Goal: Task Accomplishment & Management: Complete application form

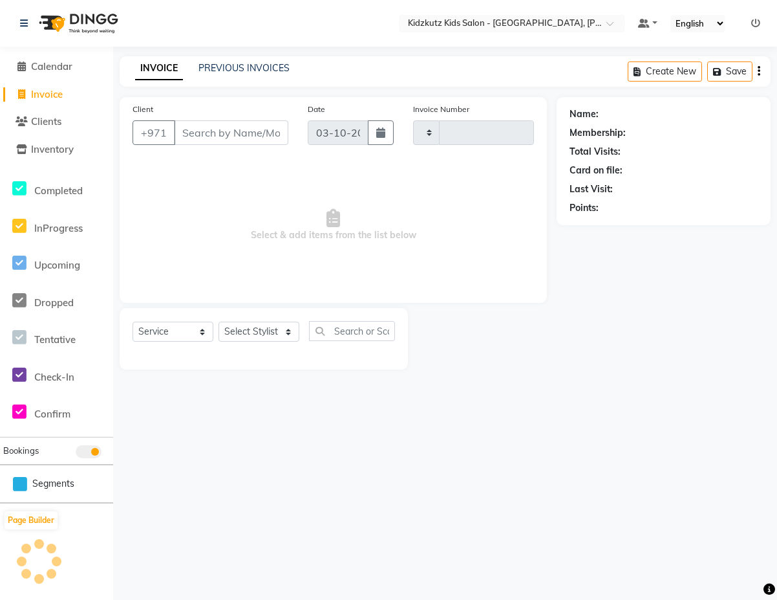
select select "service"
type input "0822"
select select "8554"
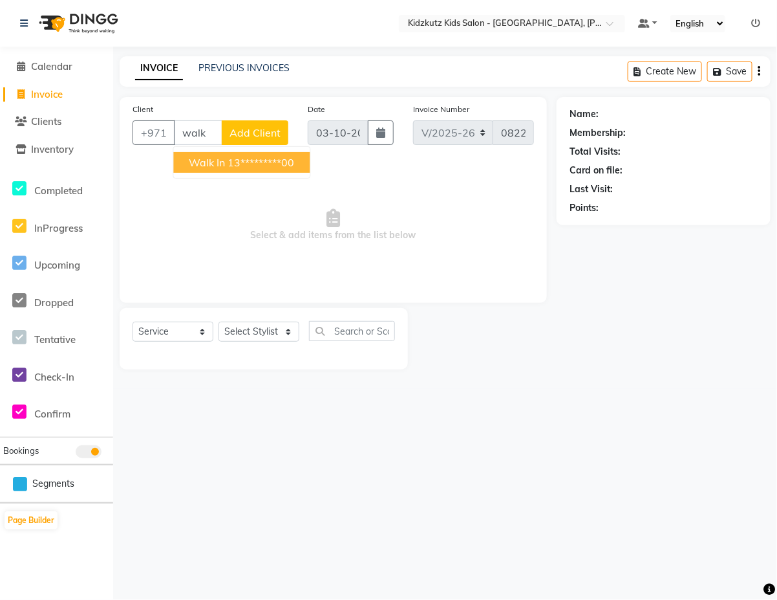
click at [276, 162] on ngb-highlight "13*********00" at bounding box center [261, 162] width 67 height 13
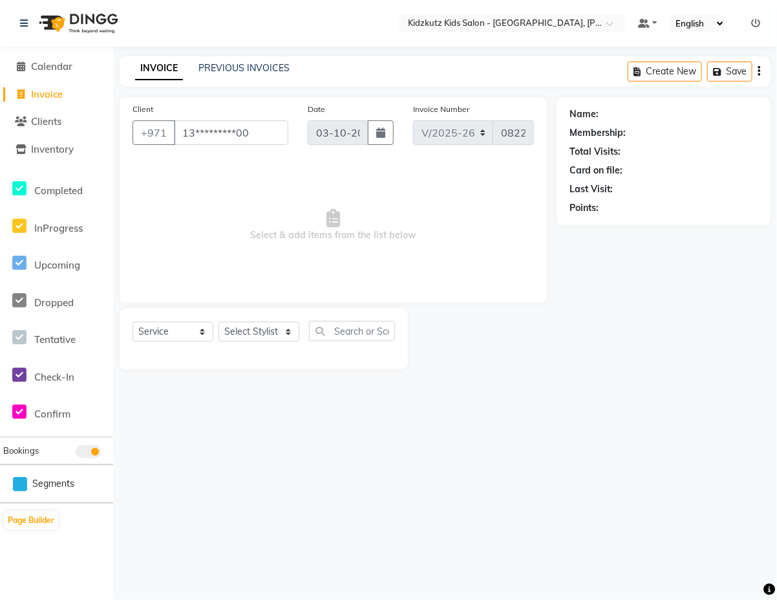
type input "13*********00"
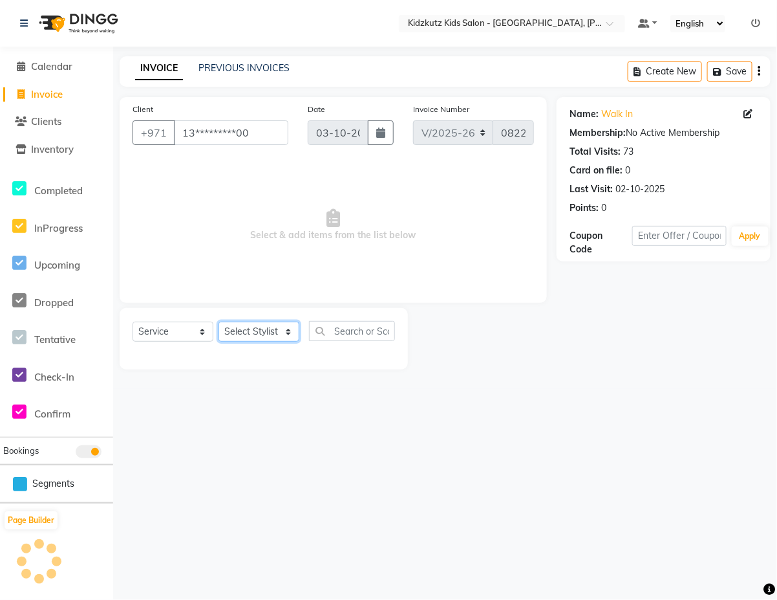
click at [279, 337] on select "Select Stylist Aris Barber6 Chami Mr. Marwan Sales [PERSON_NAME] [PERSON_NAME]" at bounding box center [259, 331] width 81 height 20
select select "84879"
click at [219, 321] on select "Select Stylist Aris Barber6 Chami Mr. Marwan Sales [PERSON_NAME] [PERSON_NAME]" at bounding box center [259, 331] width 81 height 20
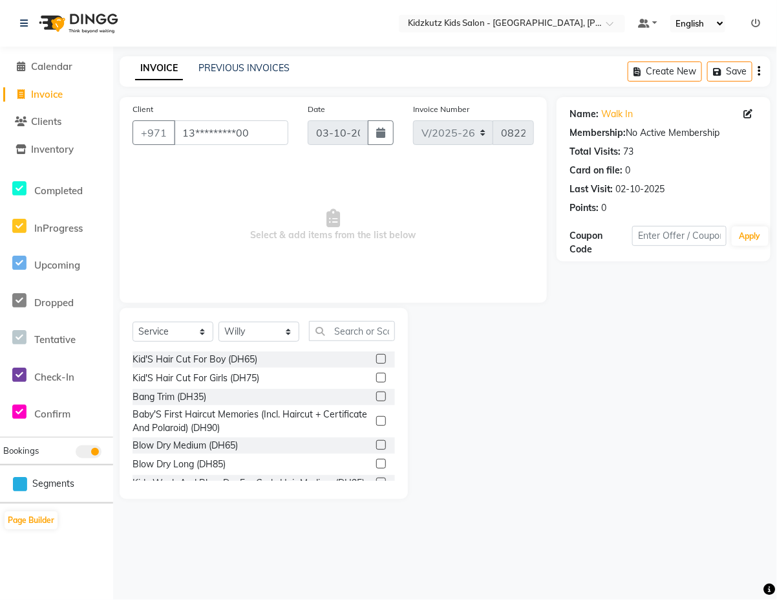
click at [376, 357] on label at bounding box center [381, 359] width 10 height 10
click at [376, 357] on input "checkbox" at bounding box center [380, 359] width 8 height 8
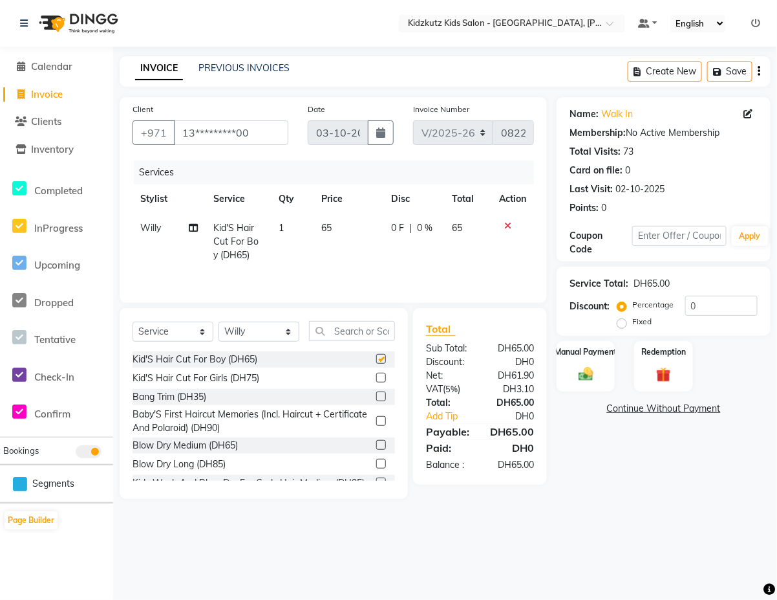
checkbox input "false"
click at [280, 336] on select "Select Stylist Aris Barber6 Chami Mr. Marwan Sales [PERSON_NAME] [PERSON_NAME]" at bounding box center [259, 331] width 81 height 20
select select "85716"
click at [219, 323] on select "Select Stylist Aris Barber6 Chami Mr. Marwan Sales [PERSON_NAME] [PERSON_NAME]" at bounding box center [259, 331] width 81 height 20
click at [376, 360] on label at bounding box center [381, 359] width 10 height 10
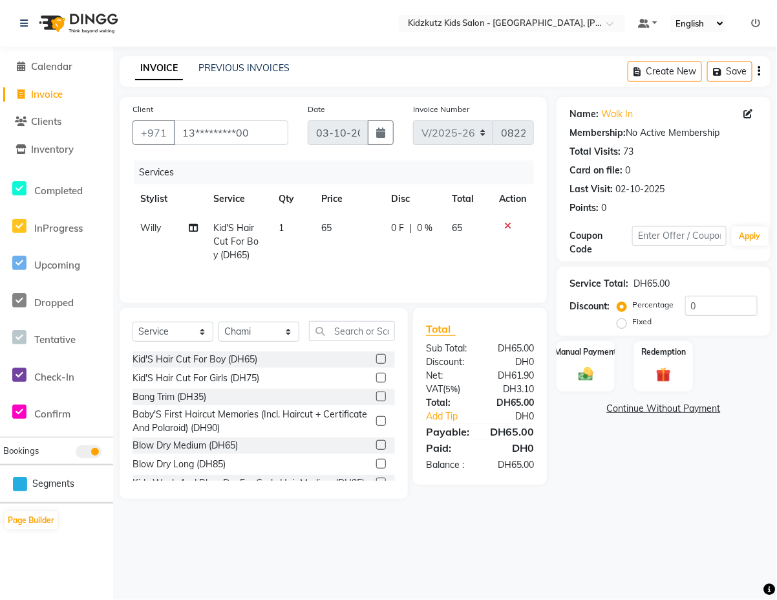
click at [376, 360] on input "checkbox" at bounding box center [380, 359] width 8 height 8
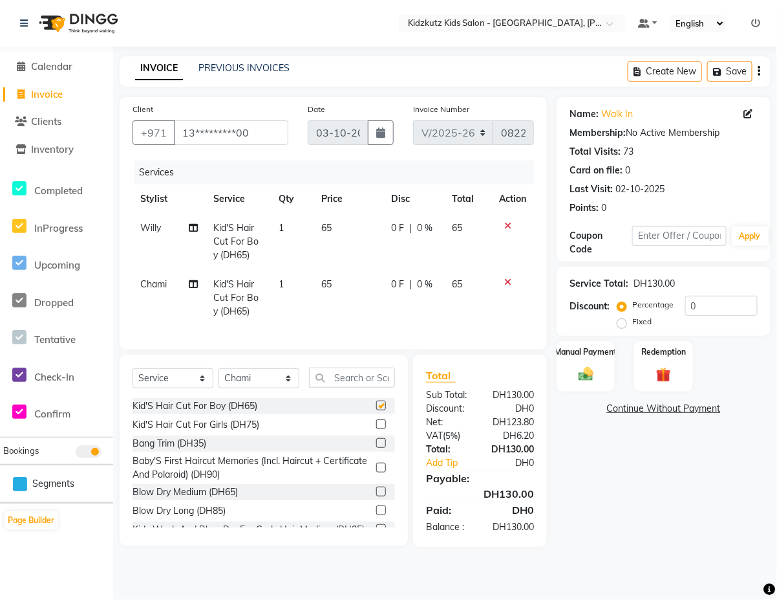
checkbox input "false"
click at [285, 388] on select "Select Stylist Aris Barber6 Chami Mr. Marwan Sales [PERSON_NAME] [PERSON_NAME]" at bounding box center [259, 378] width 81 height 20
select select "84880"
click at [219, 380] on select "Select Stylist Aris Barber6 Chami Mr. Marwan Sales [PERSON_NAME] [PERSON_NAME]" at bounding box center [259, 378] width 81 height 20
click at [376, 410] on label at bounding box center [381, 405] width 10 height 10
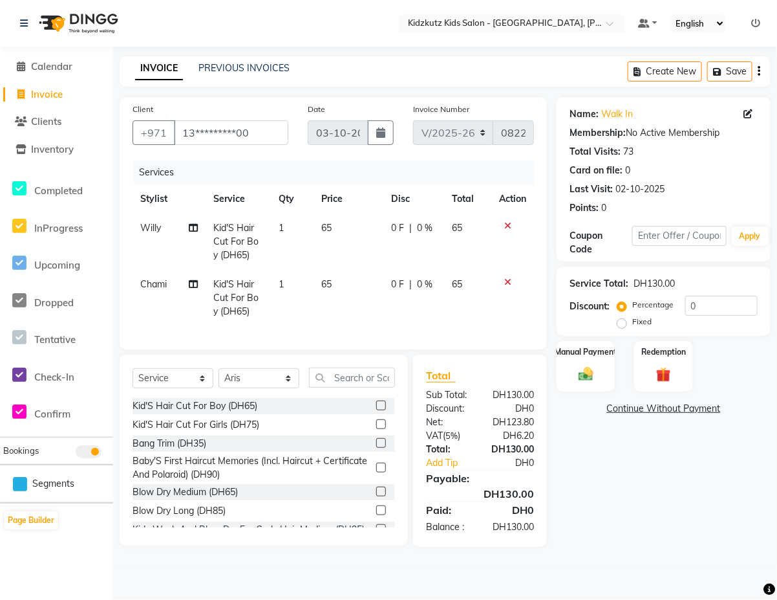
click at [376, 410] on input "checkbox" at bounding box center [380, 406] width 8 height 8
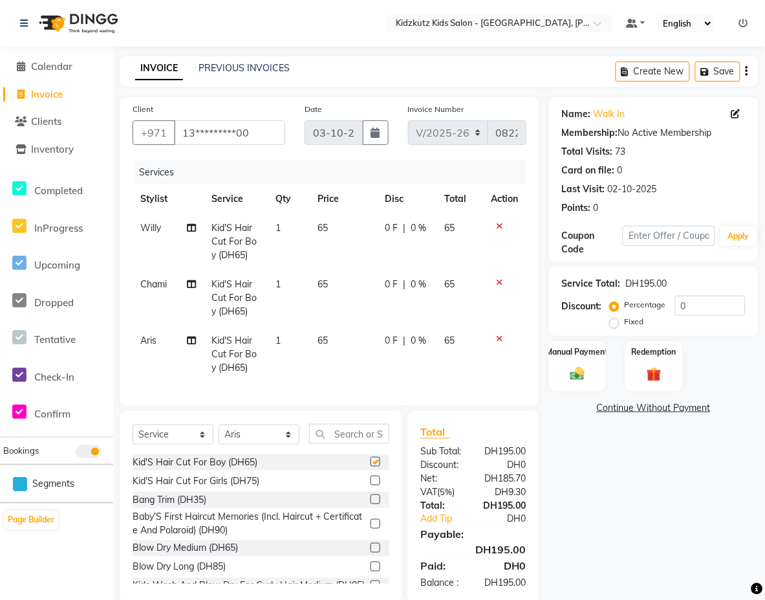
checkbox input "false"
click at [583, 354] on label "Manual Payment" at bounding box center [577, 351] width 65 height 12
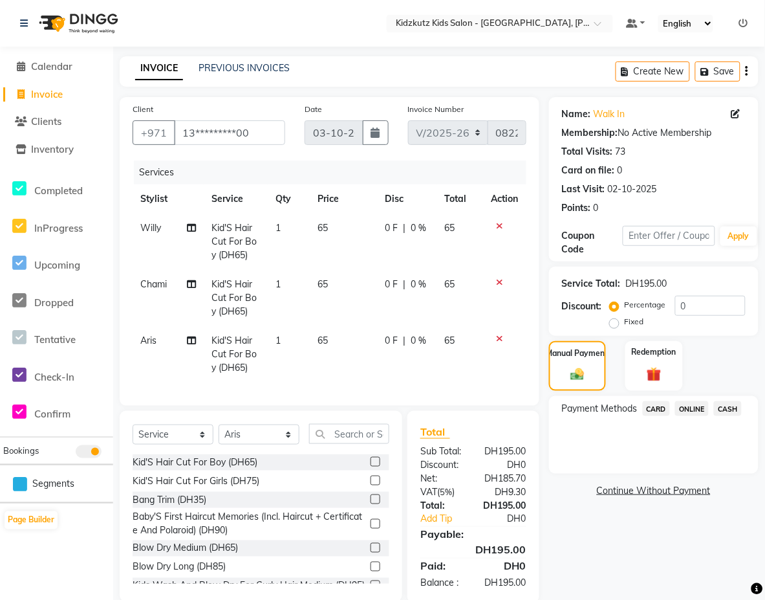
click at [680, 431] on div "Payment Methods CARD ONLINE CASH" at bounding box center [654, 435] width 210 height 78
click at [670, 416] on div "ONLINE" at bounding box center [689, 409] width 39 height 17
click at [658, 404] on span "CARD" at bounding box center [657, 408] width 28 height 15
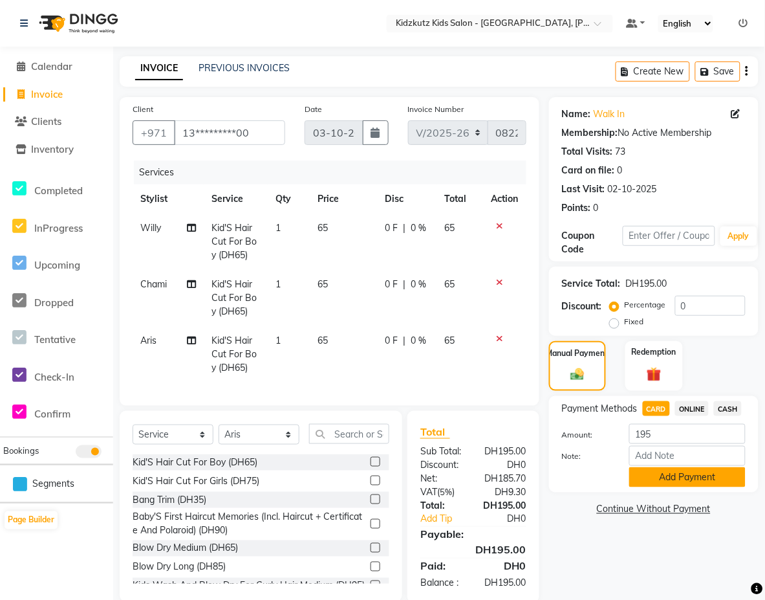
click at [703, 481] on button "Add Payment" at bounding box center [687, 477] width 116 height 20
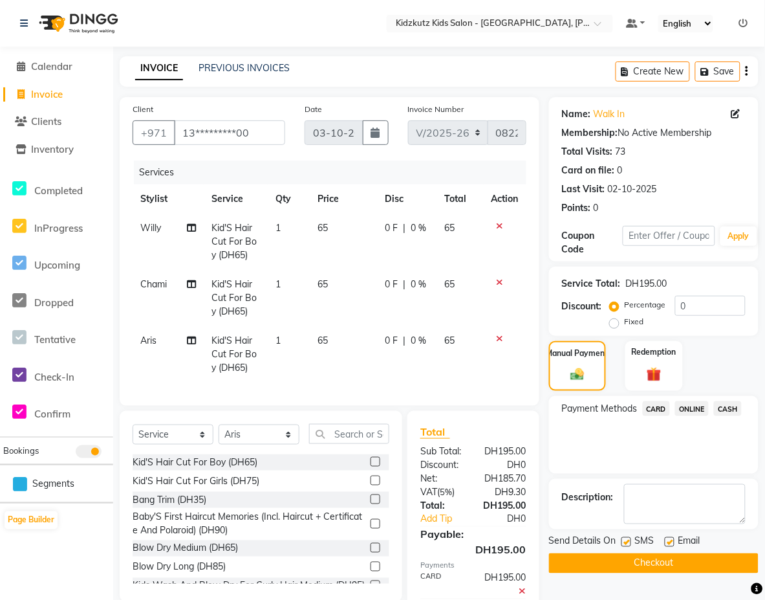
click at [697, 567] on button "Checkout" at bounding box center [654, 563] width 210 height 20
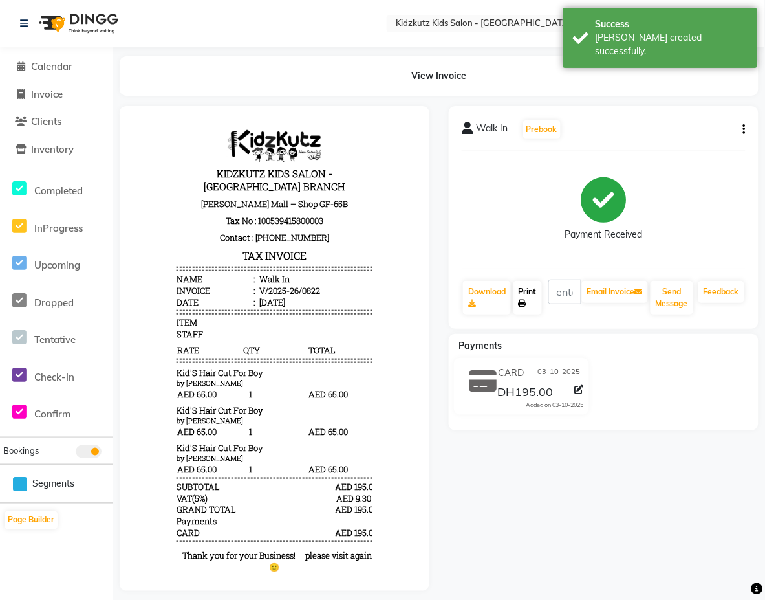
click at [535, 292] on link "Print" at bounding box center [528, 298] width 28 height 34
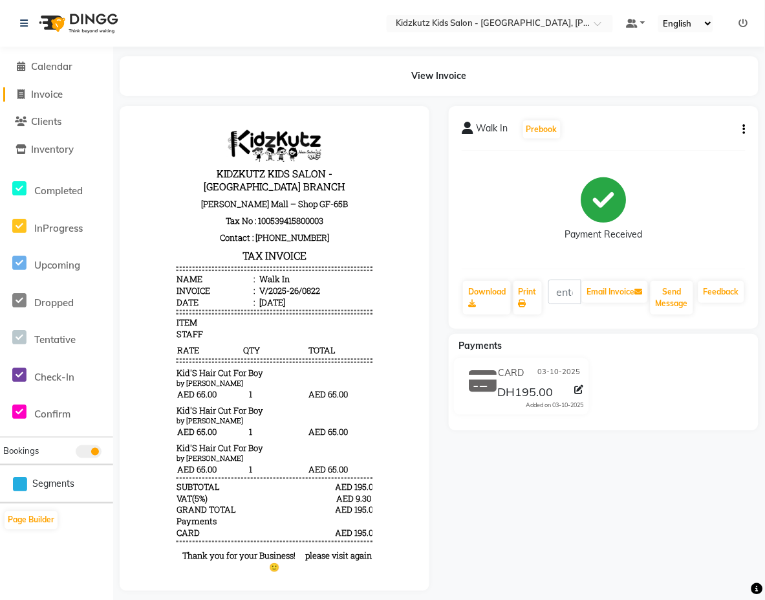
click at [47, 89] on span "Invoice" at bounding box center [47, 94] width 32 height 12
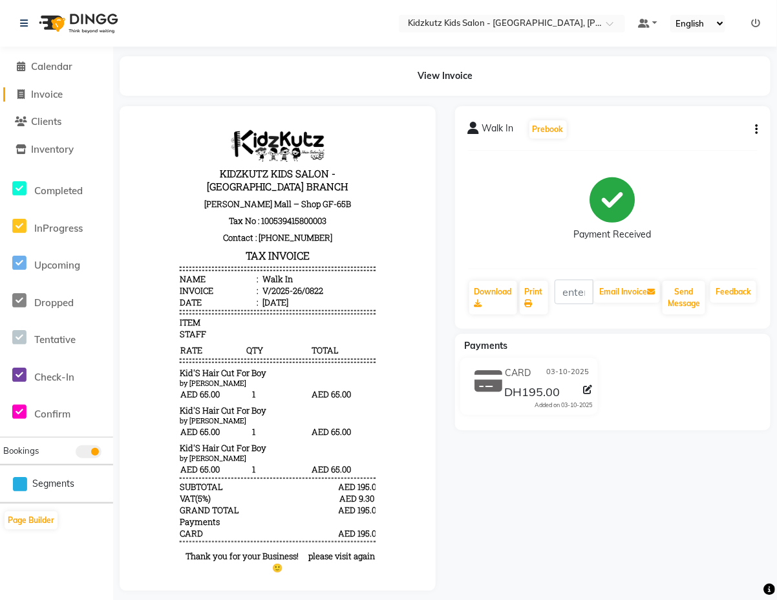
select select "service"
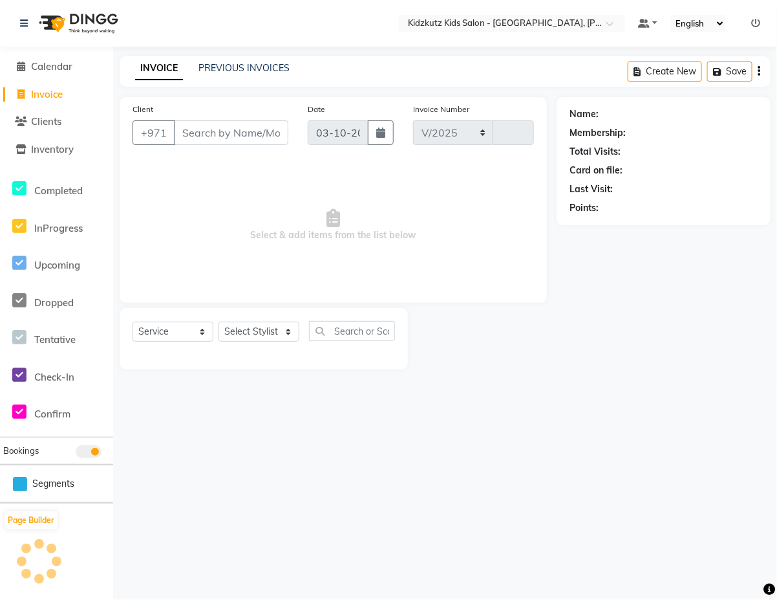
select select "8554"
type input "0823"
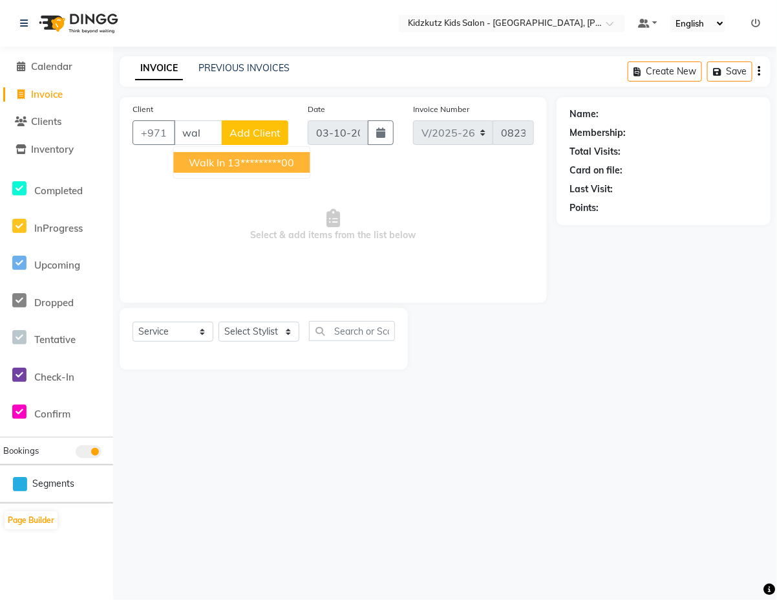
click at [268, 163] on ngb-highlight "13*********00" at bounding box center [261, 162] width 67 height 13
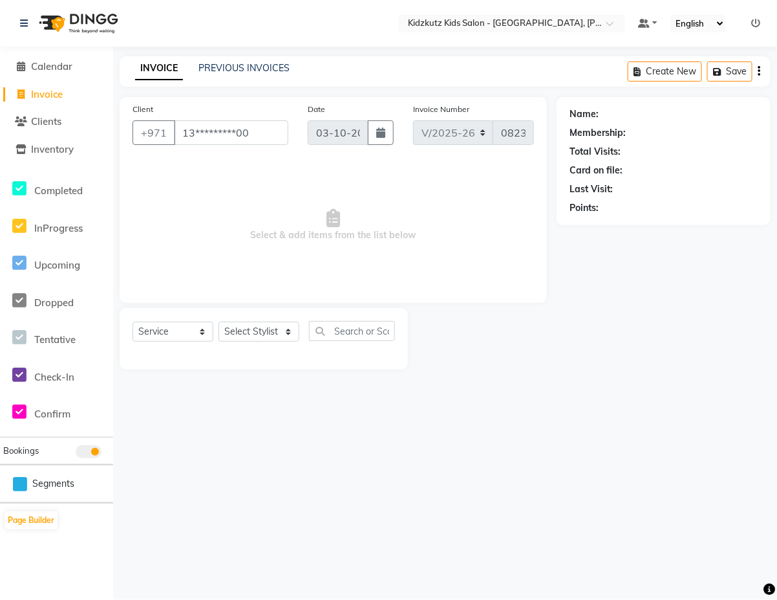
type input "13*********00"
click at [285, 325] on select "Select Stylist Aris Barber6 Chami Mr. Marwan Sales [PERSON_NAME] [PERSON_NAME]" at bounding box center [259, 331] width 81 height 20
select select "84878"
click at [219, 321] on select "Select Stylist Aris Barber6 Chami Mr. Marwan Sales [PERSON_NAME] [PERSON_NAME]" at bounding box center [259, 331] width 81 height 20
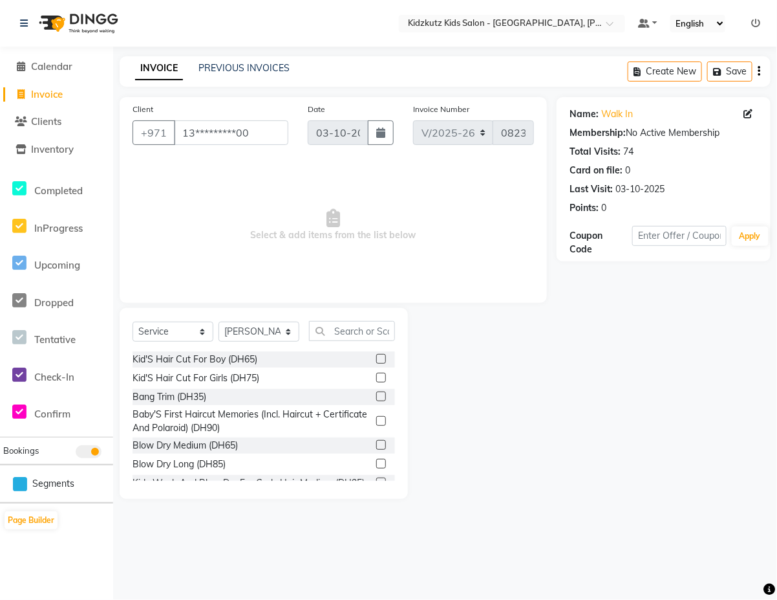
click at [376, 357] on label at bounding box center [381, 359] width 10 height 10
click at [376, 357] on input "checkbox" at bounding box center [380, 359] width 8 height 8
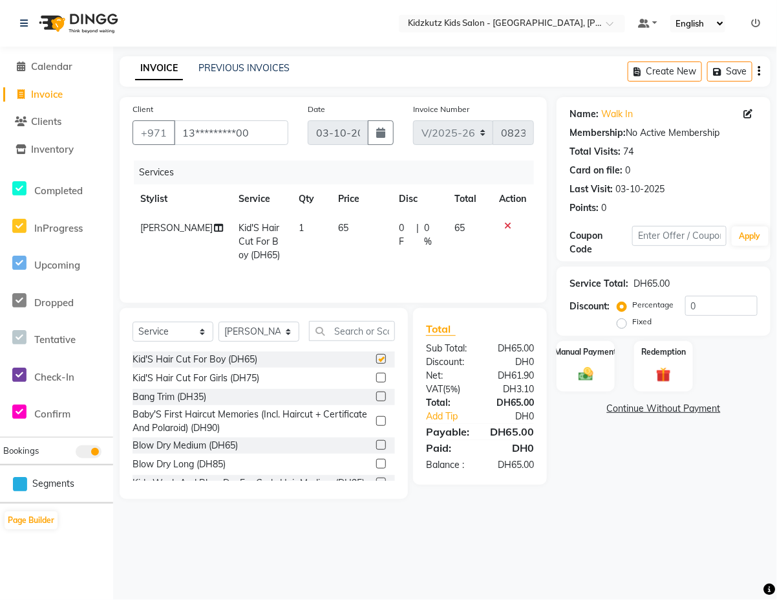
checkbox input "false"
click at [587, 351] on label "Manual Payment" at bounding box center [586, 351] width 65 height 12
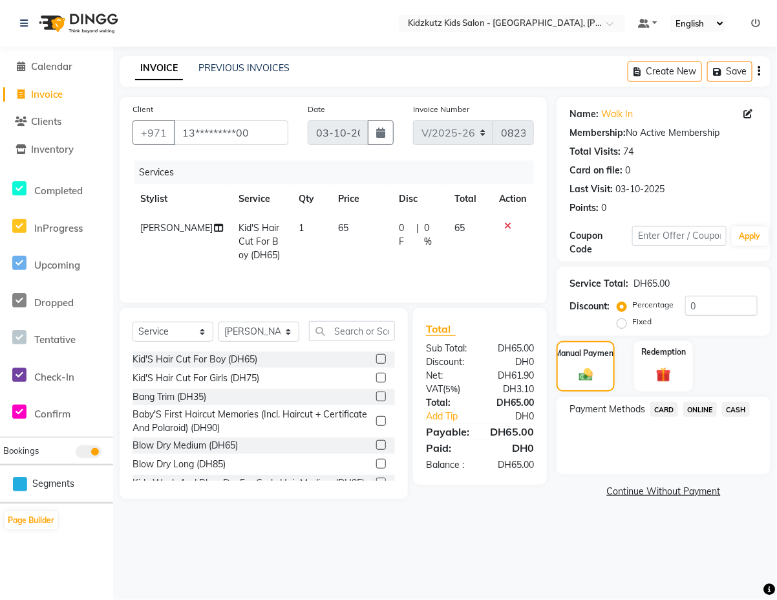
click at [664, 409] on span "CARD" at bounding box center [665, 409] width 28 height 15
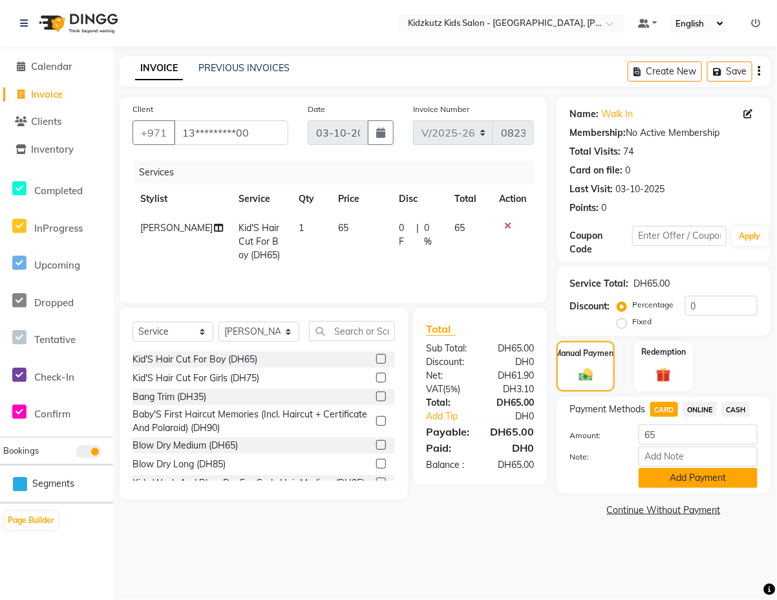
click at [689, 474] on button "Add Payment" at bounding box center [698, 478] width 119 height 20
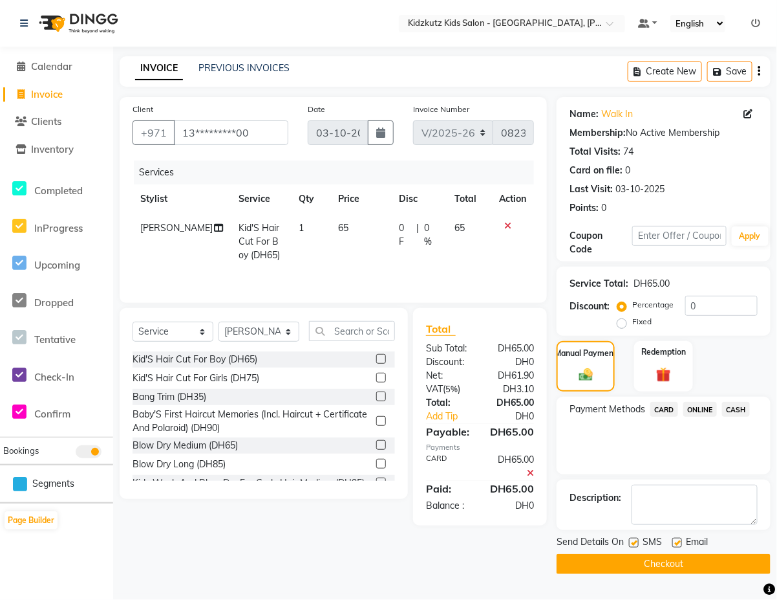
click at [676, 563] on button "Checkout" at bounding box center [664, 564] width 214 height 20
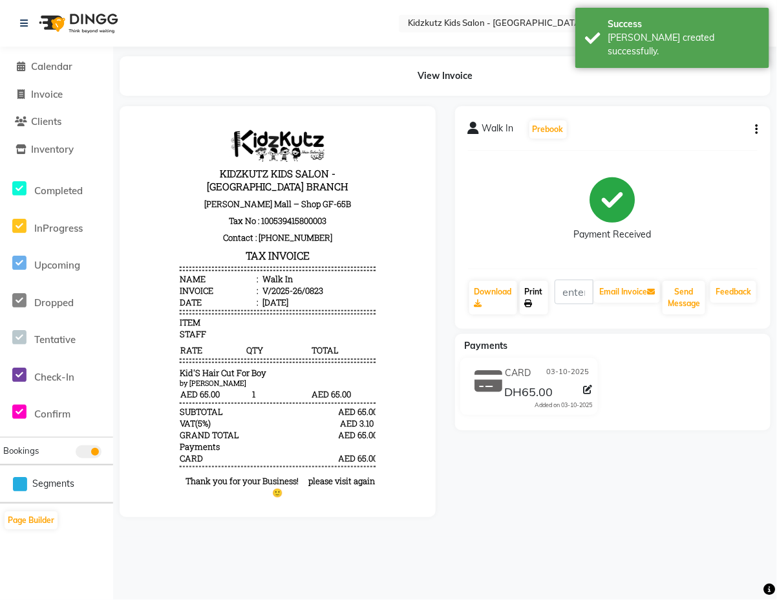
click at [537, 293] on link "Print" at bounding box center [534, 298] width 28 height 34
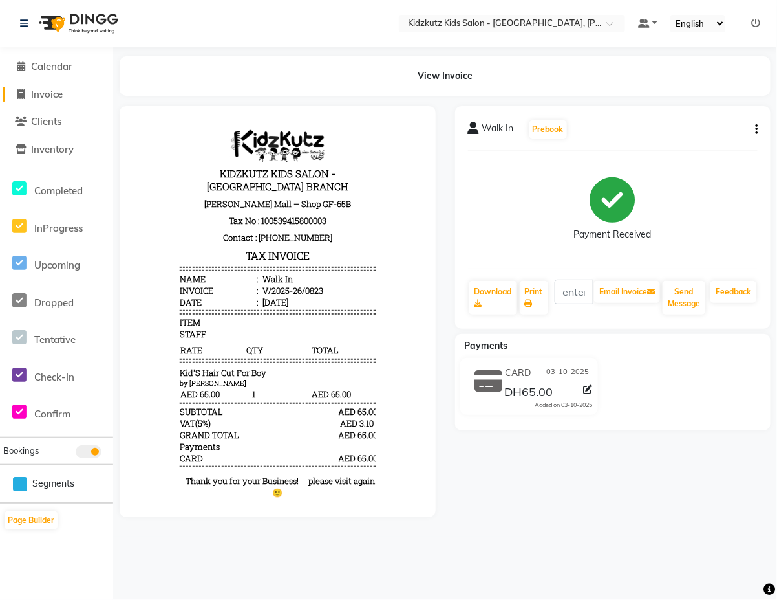
click at [30, 101] on link "Invoice" at bounding box center [56, 94] width 107 height 15
select select "service"
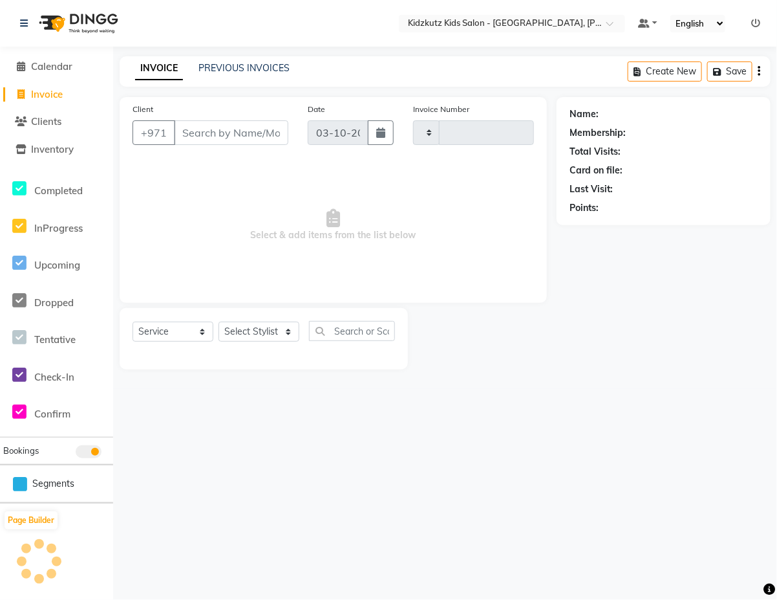
type input "0824"
select select "8554"
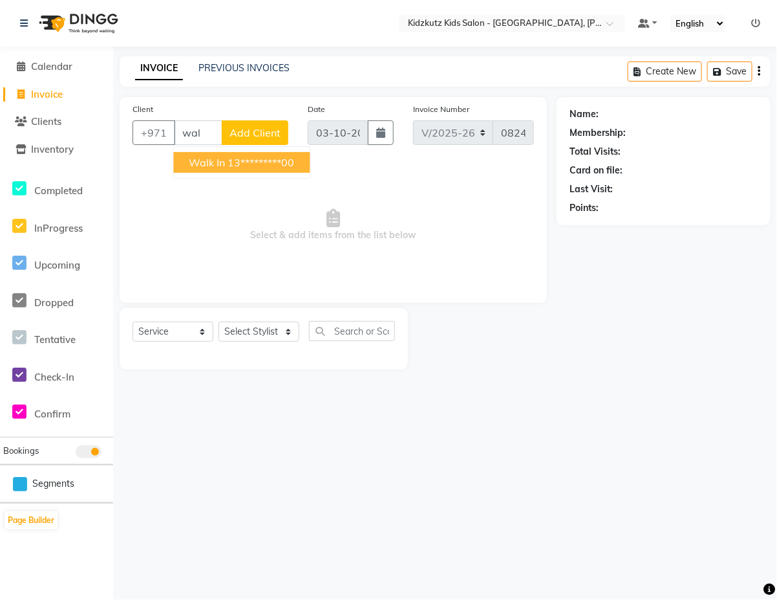
click at [275, 162] on ngb-highlight "13*********00" at bounding box center [261, 162] width 67 height 13
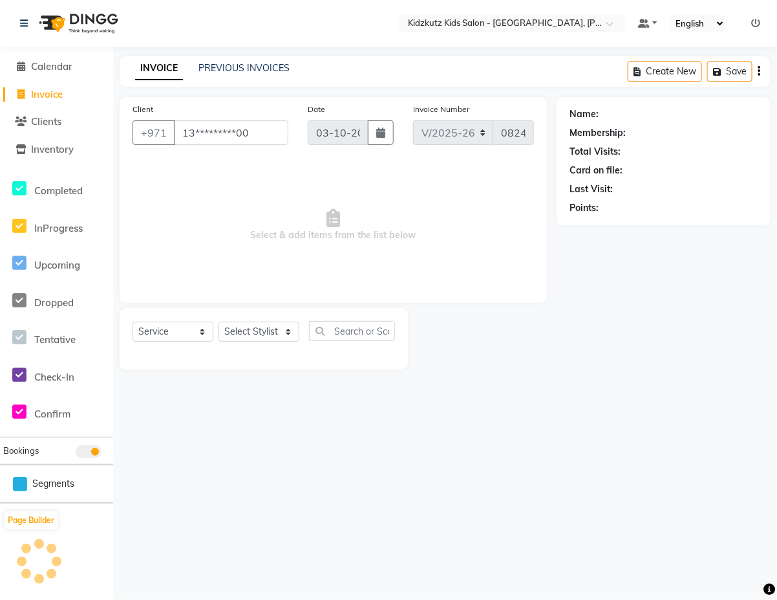
type input "13*********00"
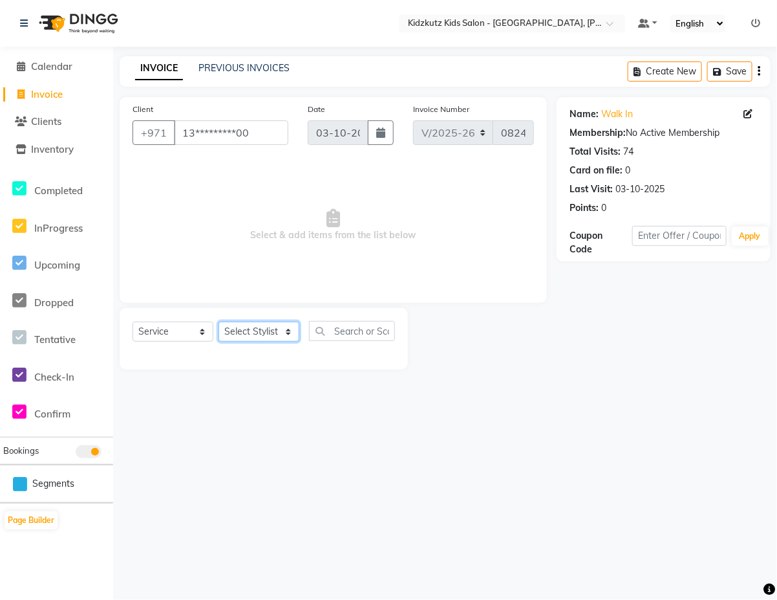
click at [285, 329] on select "Select Stylist Aris Barber6 Chami Mr. Marwan Sales [PERSON_NAME] [PERSON_NAME]" at bounding box center [259, 331] width 81 height 20
select select "84880"
click at [219, 321] on select "Select Stylist Aris Barber6 Chami Mr. Marwan Sales [PERSON_NAME] [PERSON_NAME]" at bounding box center [259, 331] width 81 height 20
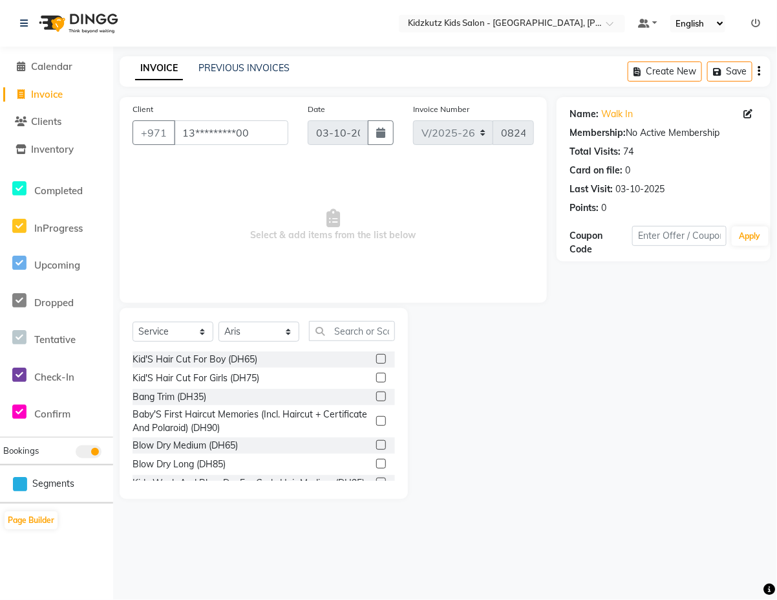
click at [376, 358] on label at bounding box center [381, 359] width 10 height 10
click at [376, 358] on input "checkbox" at bounding box center [380, 359] width 8 height 8
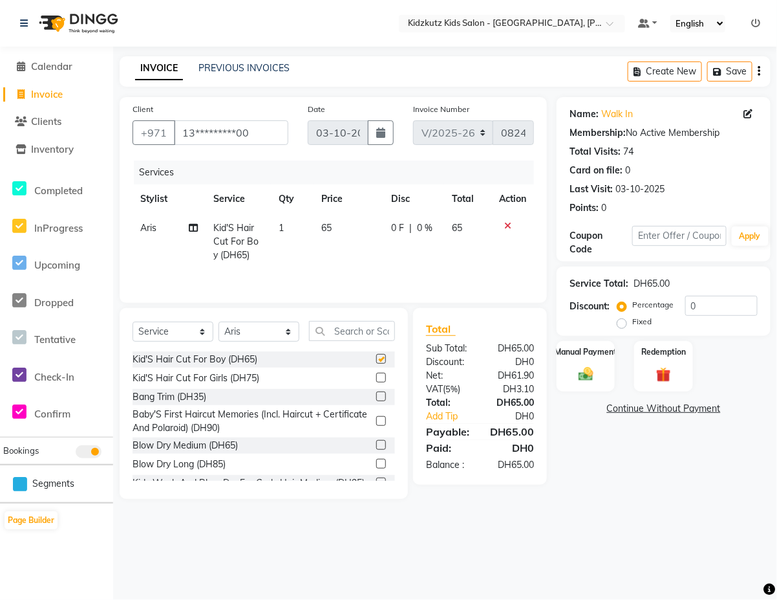
checkbox input "false"
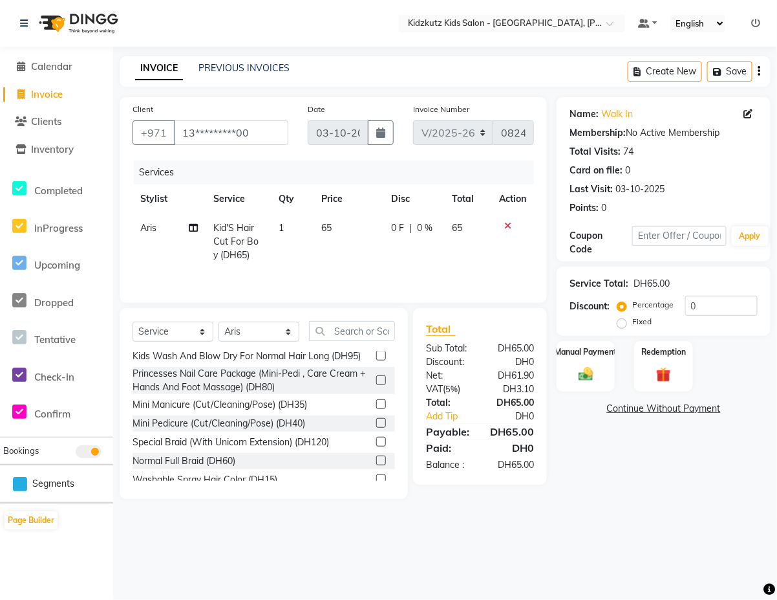
scroll to position [198, 0]
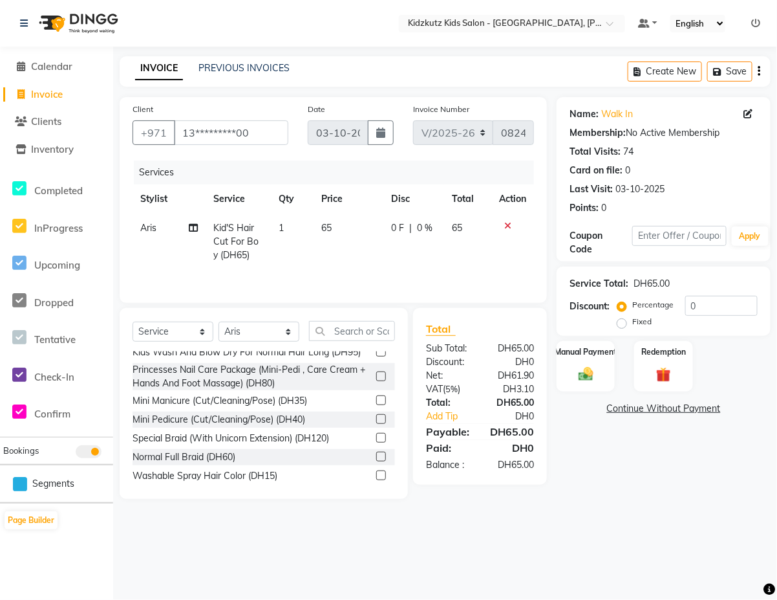
click at [336, 409] on div "Mini Manicure (Cut/Cleaning/Pose) (DH35)" at bounding box center [264, 401] width 263 height 16
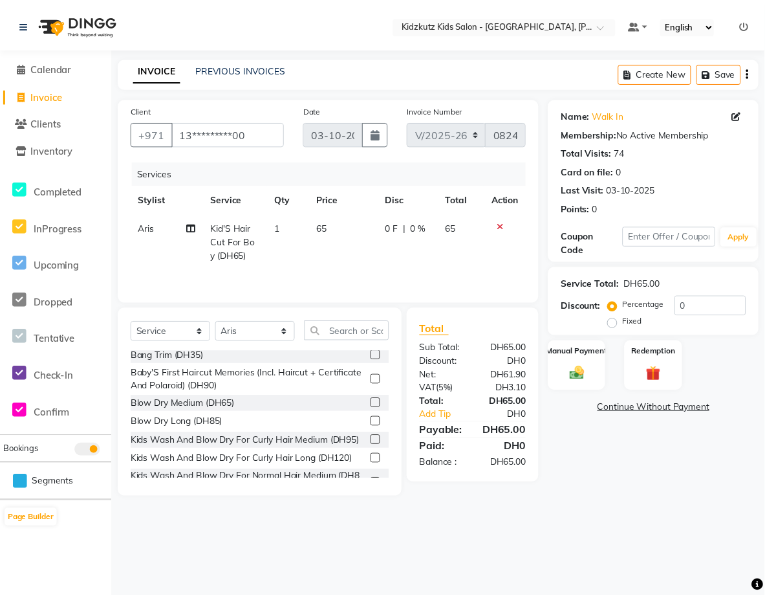
scroll to position [40, 0]
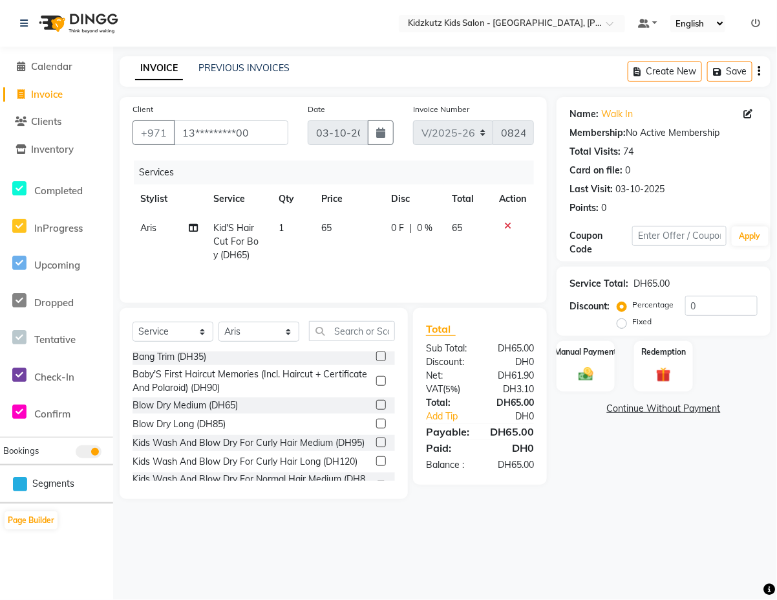
click at [376, 382] on label at bounding box center [381, 381] width 10 height 10
click at [376, 382] on input "checkbox" at bounding box center [380, 381] width 8 height 8
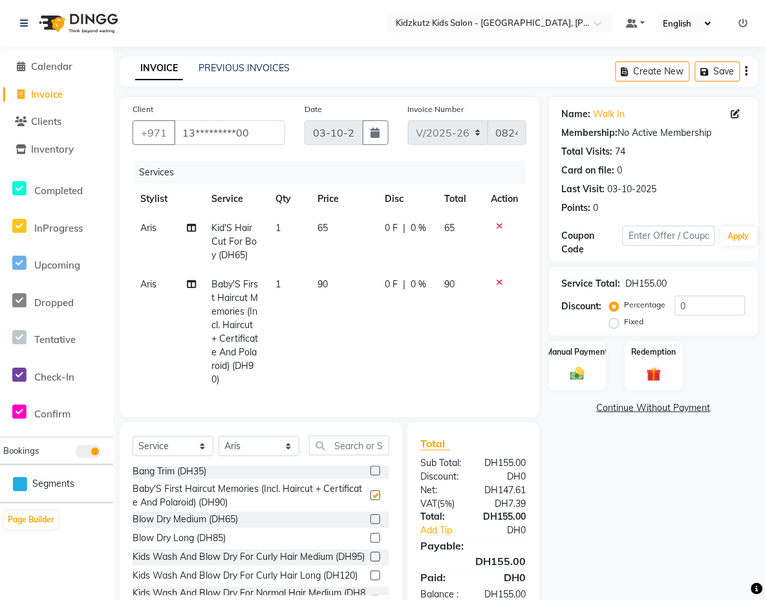
checkbox input "false"
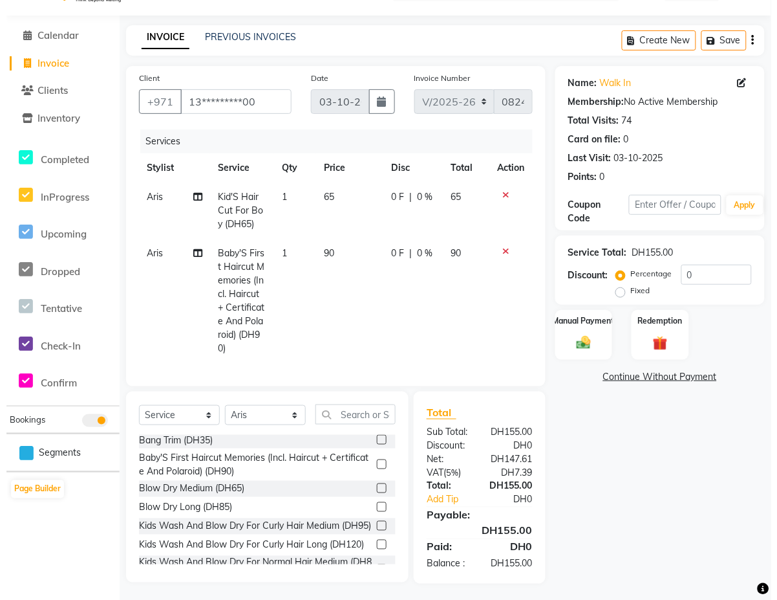
scroll to position [59, 0]
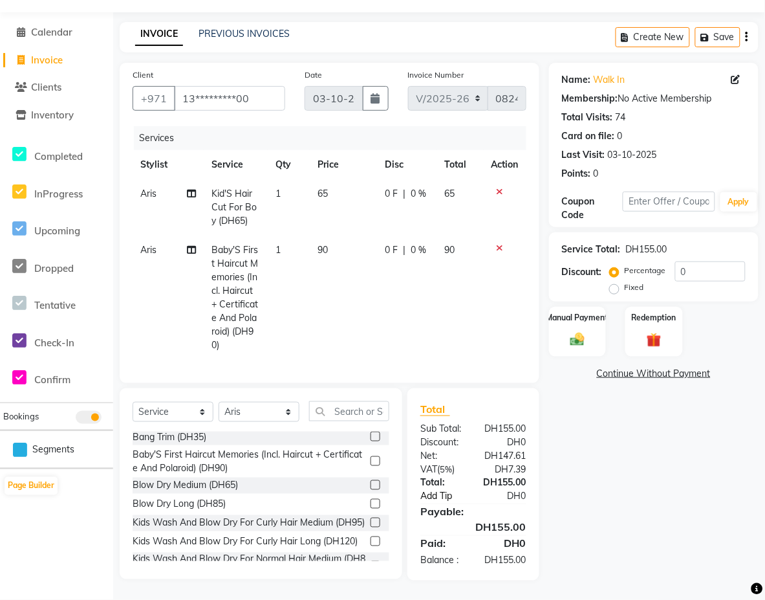
click at [474, 490] on link "Add Tip" at bounding box center [447, 497] width 73 height 14
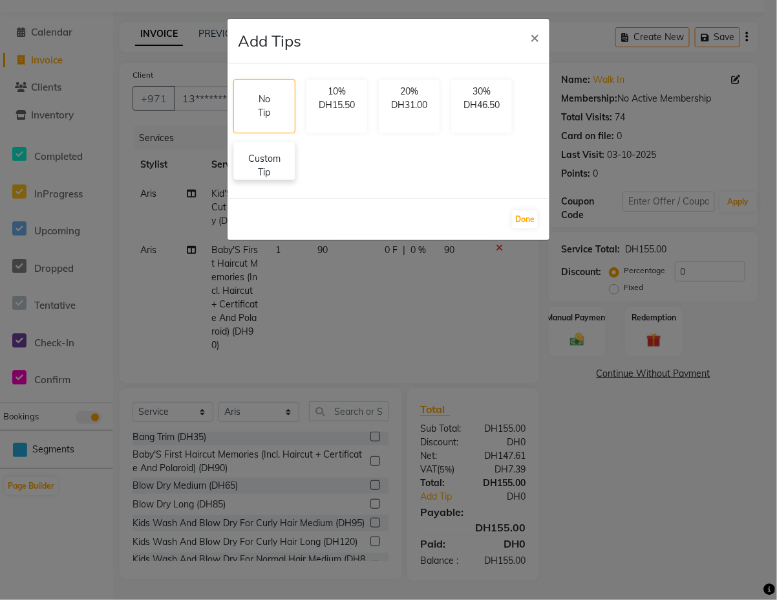
click at [281, 172] on p "Custom Tip" at bounding box center [264, 165] width 45 height 27
select select "84880"
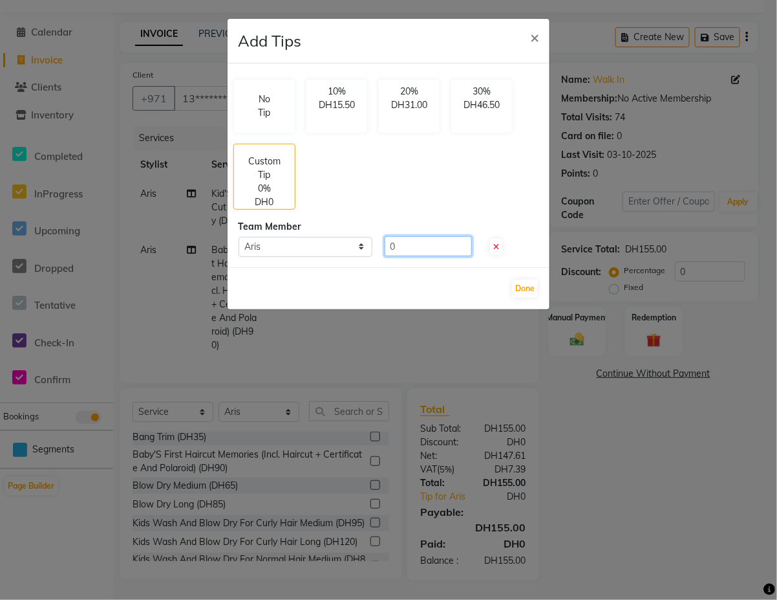
click at [440, 244] on input "0" at bounding box center [428, 246] width 87 height 20
type input "5"
click at [525, 285] on button "Done" at bounding box center [525, 288] width 26 height 18
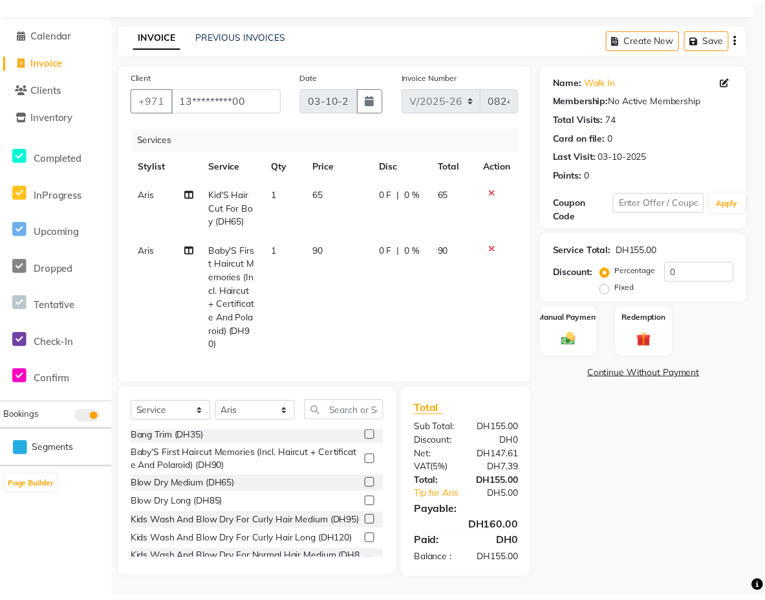
scroll to position [32, 0]
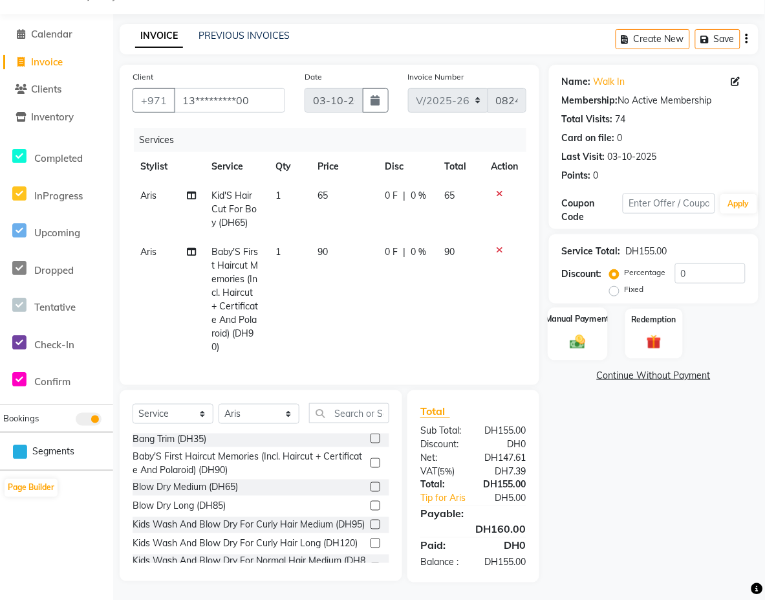
click at [570, 329] on div "Manual Payment" at bounding box center [577, 333] width 59 height 52
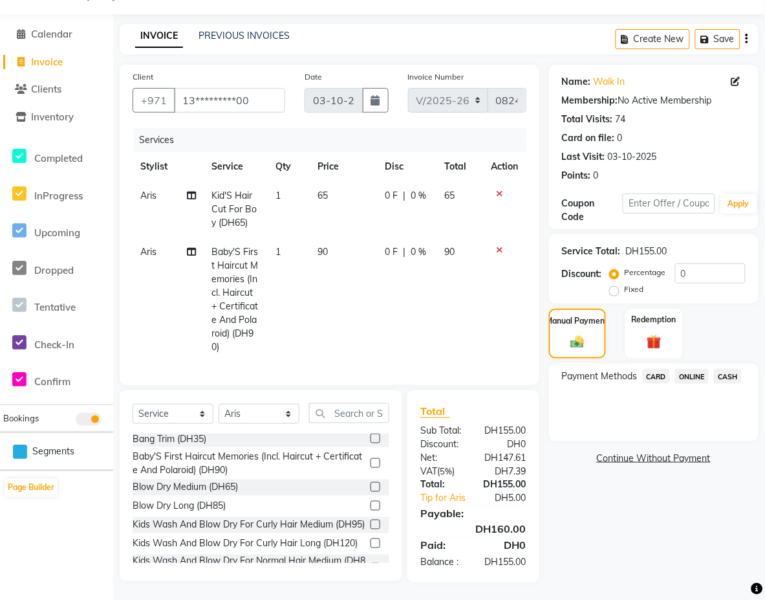
click at [658, 373] on span "CARD" at bounding box center [657, 376] width 28 height 15
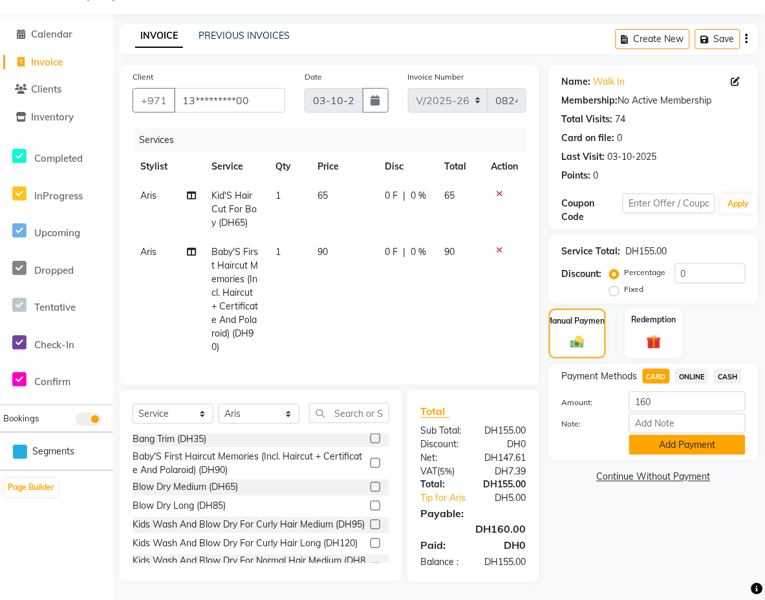
click at [694, 443] on button "Add Payment" at bounding box center [687, 445] width 116 height 20
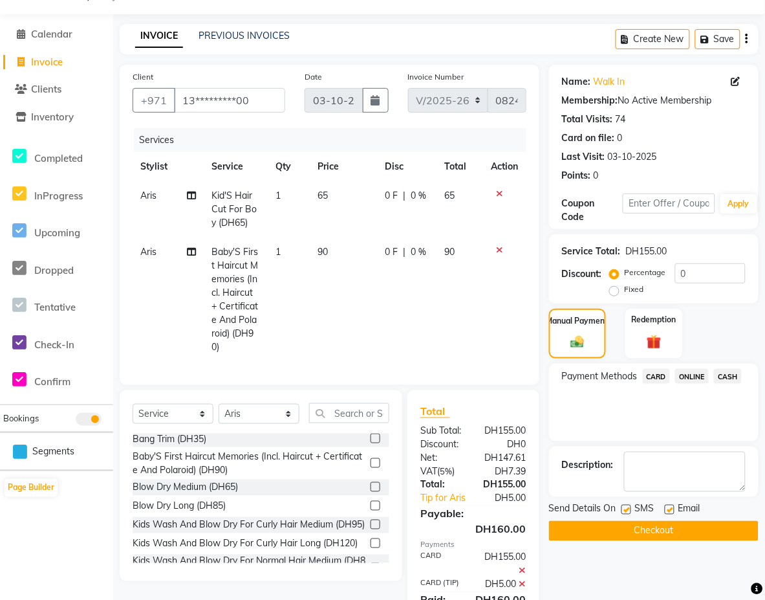
click at [660, 530] on button "Checkout" at bounding box center [654, 531] width 210 height 20
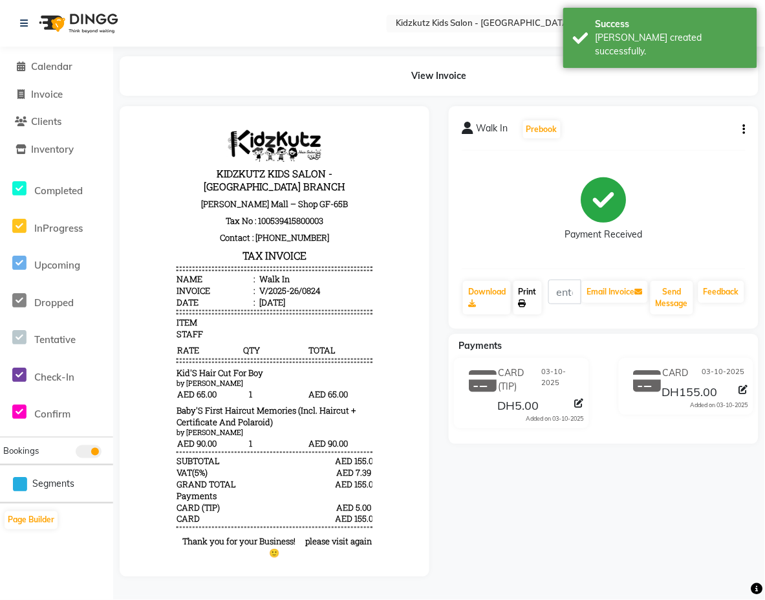
click at [528, 292] on link "Print" at bounding box center [528, 298] width 28 height 34
